Goal: Information Seeking & Learning: Learn about a topic

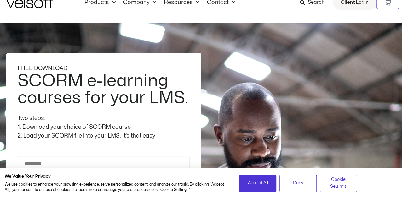
scroll to position [31, 0]
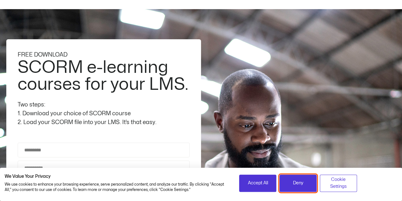
click at [301, 187] on span "Deny" at bounding box center [298, 183] width 10 height 7
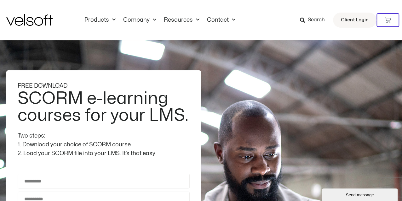
scroll to position [0, 0]
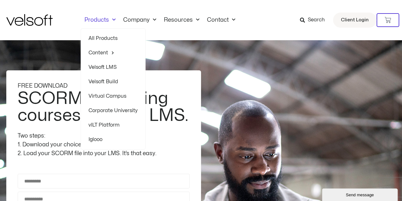
click at [102, 20] on link "Products" at bounding box center [100, 20] width 39 height 7
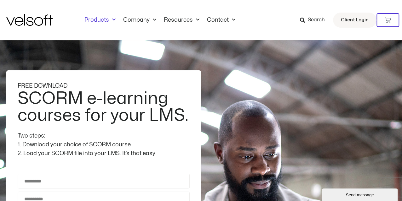
click at [102, 20] on link "Products" at bounding box center [100, 20] width 39 height 7
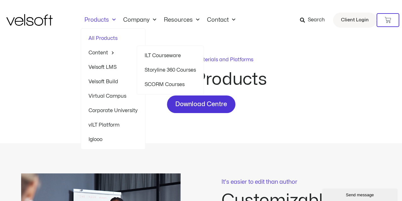
click at [107, 52] on link "Content" at bounding box center [112, 53] width 49 height 14
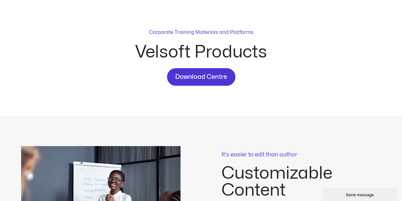
scroll to position [63, 0]
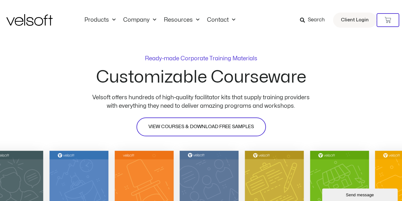
click at [215, 122] on link "VIEW COURSES & DOWNLOAD FREE SAMPLES" at bounding box center [200, 127] width 129 height 19
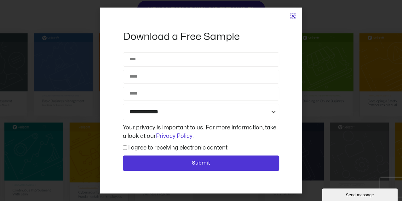
scroll to position [63, 0]
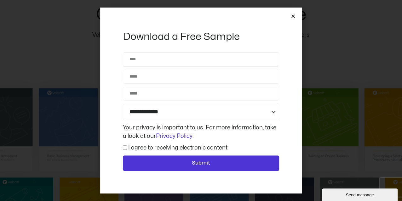
click at [297, 17] on div "**********" at bounding box center [200, 101] width 201 height 186
click at [291, 17] on icon "Close" at bounding box center [293, 16] width 5 height 5
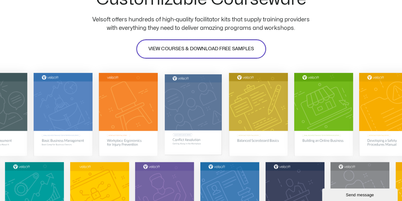
scroll to position [94, 0]
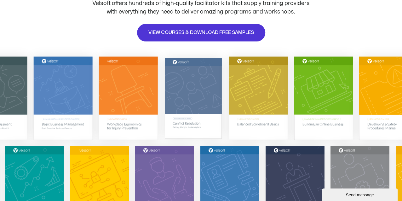
click at [194, 79] on img at bounding box center [193, 98] width 57 height 81
click at [190, 93] on img at bounding box center [193, 98] width 57 height 81
click at [190, 112] on img at bounding box center [193, 98] width 57 height 81
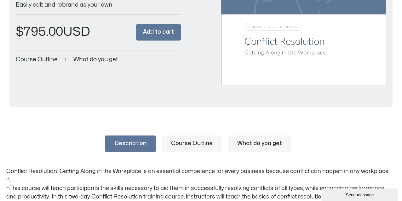
scroll to position [220, 0]
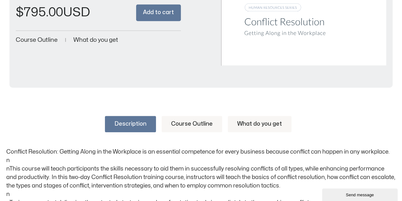
click at [252, 121] on link "What do you get" at bounding box center [260, 124] width 64 height 16
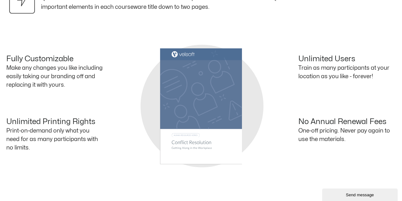
scroll to position [567, 0]
